Goal: Navigation & Orientation: Understand site structure

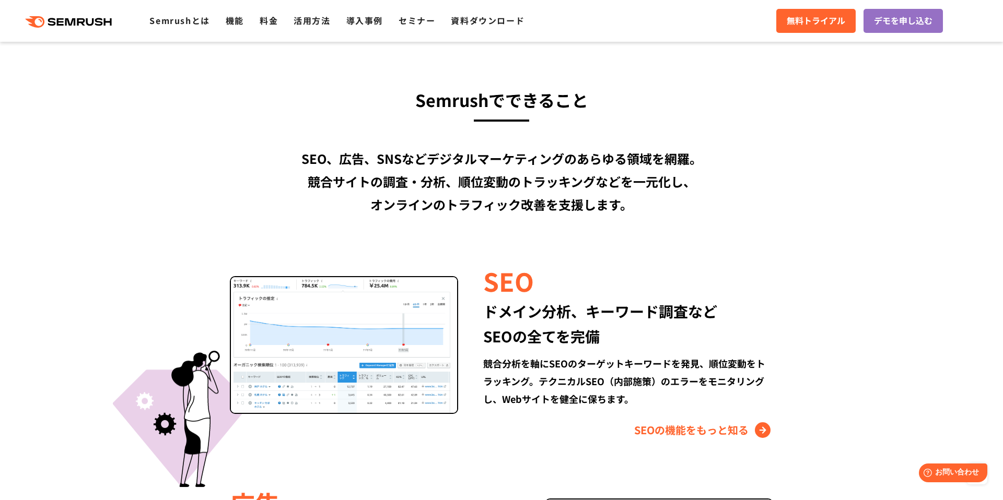
scroll to position [778, 0]
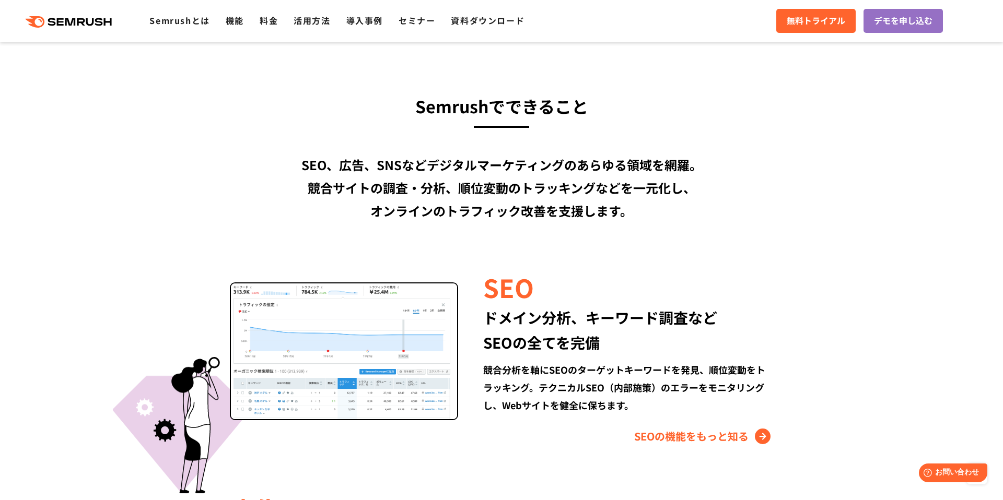
click at [376, 373] on img at bounding box center [344, 352] width 228 height 138
click at [696, 435] on link "SEOの機能をもっと知る" at bounding box center [703, 436] width 139 height 17
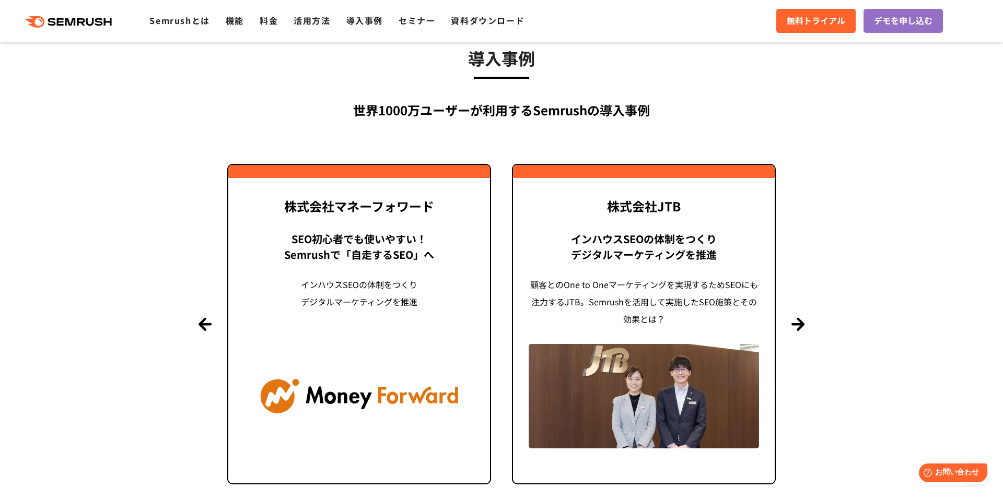
scroll to position [2290, 0]
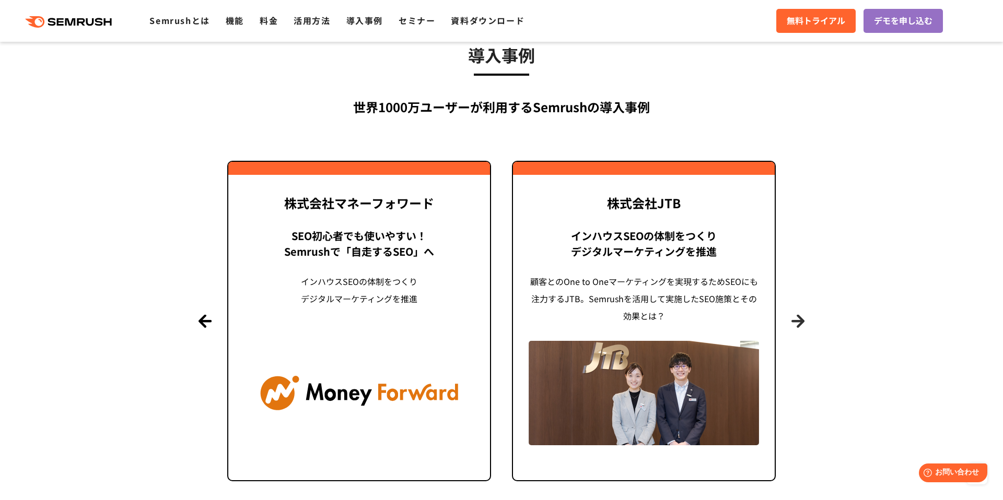
click at [800, 319] on button "Next" at bounding box center [797, 321] width 13 height 13
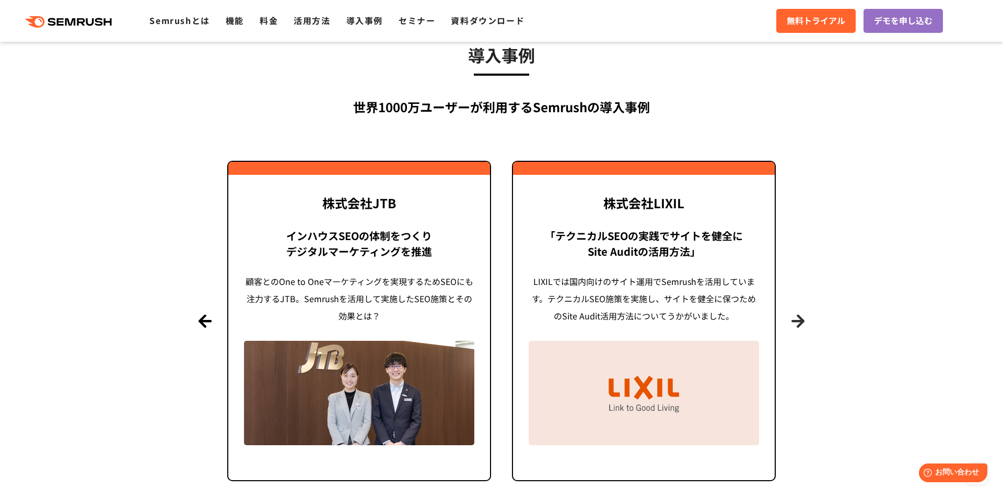
click at [800, 319] on button "Next" at bounding box center [797, 321] width 13 height 13
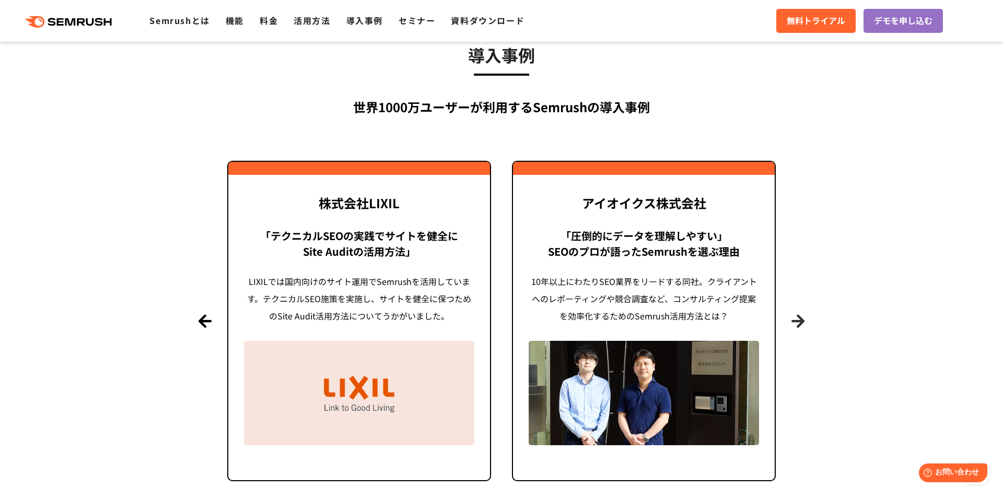
click at [800, 319] on button "Next" at bounding box center [797, 321] width 13 height 13
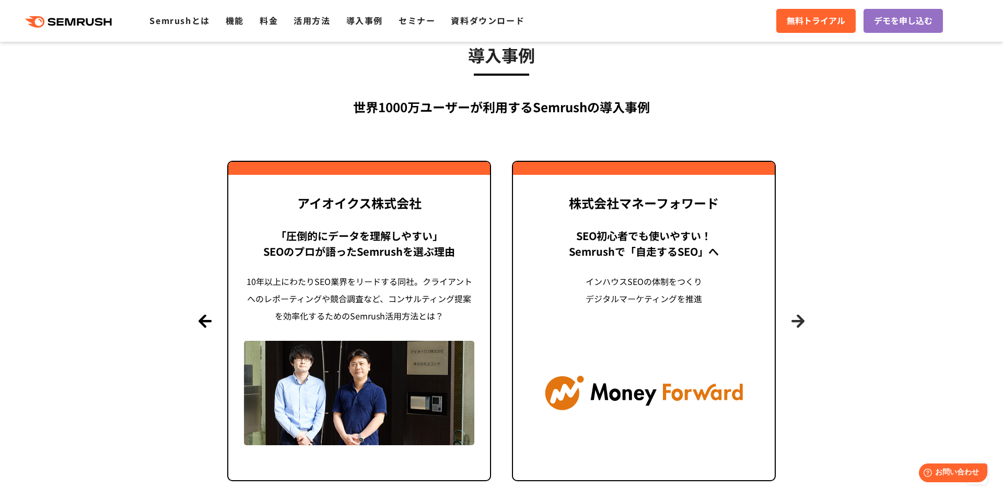
click at [800, 319] on button "Next" at bounding box center [797, 321] width 13 height 13
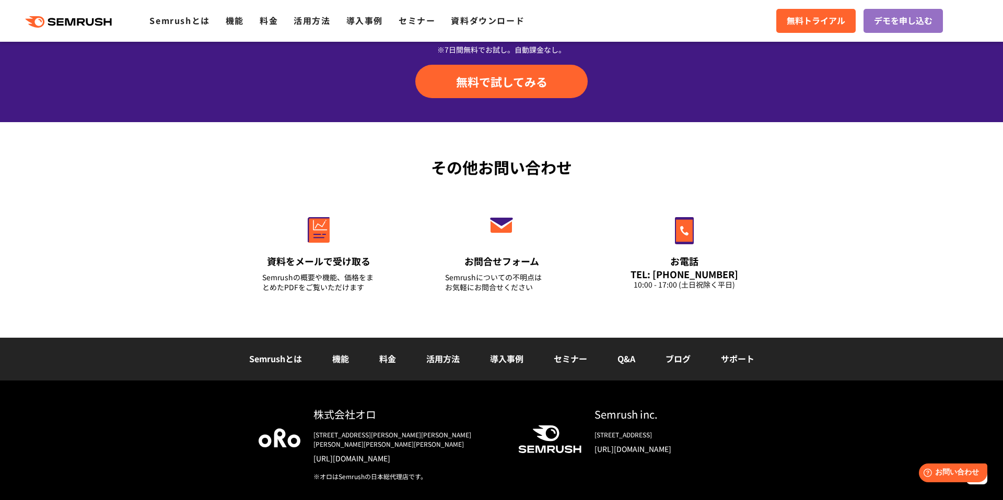
scroll to position [3475, 0]
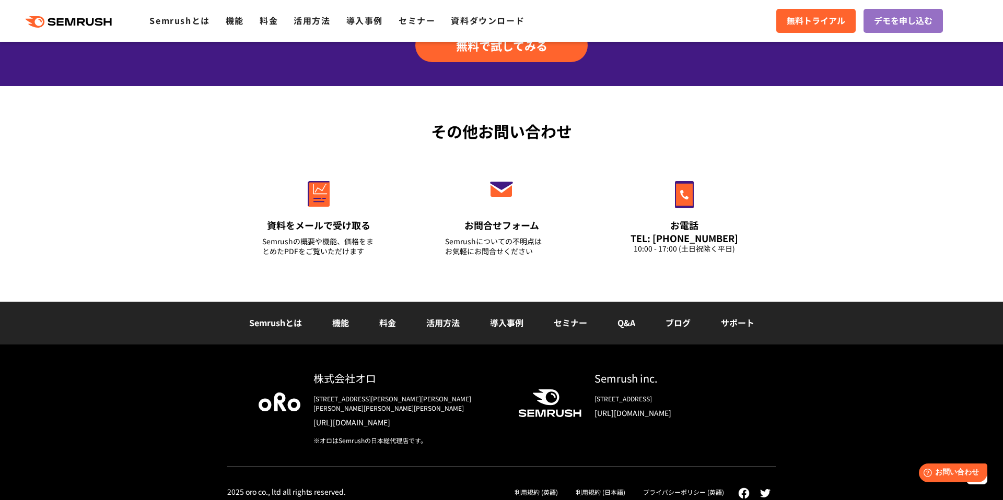
click at [345, 322] on link "機能" at bounding box center [340, 323] width 17 height 13
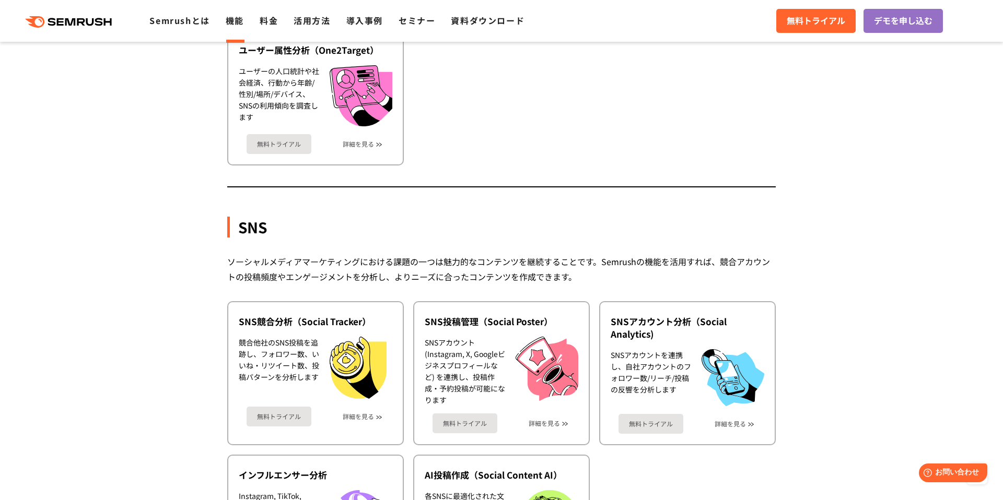
scroll to position [2039, 0]
